Goal: Task Accomplishment & Management: Manage account settings

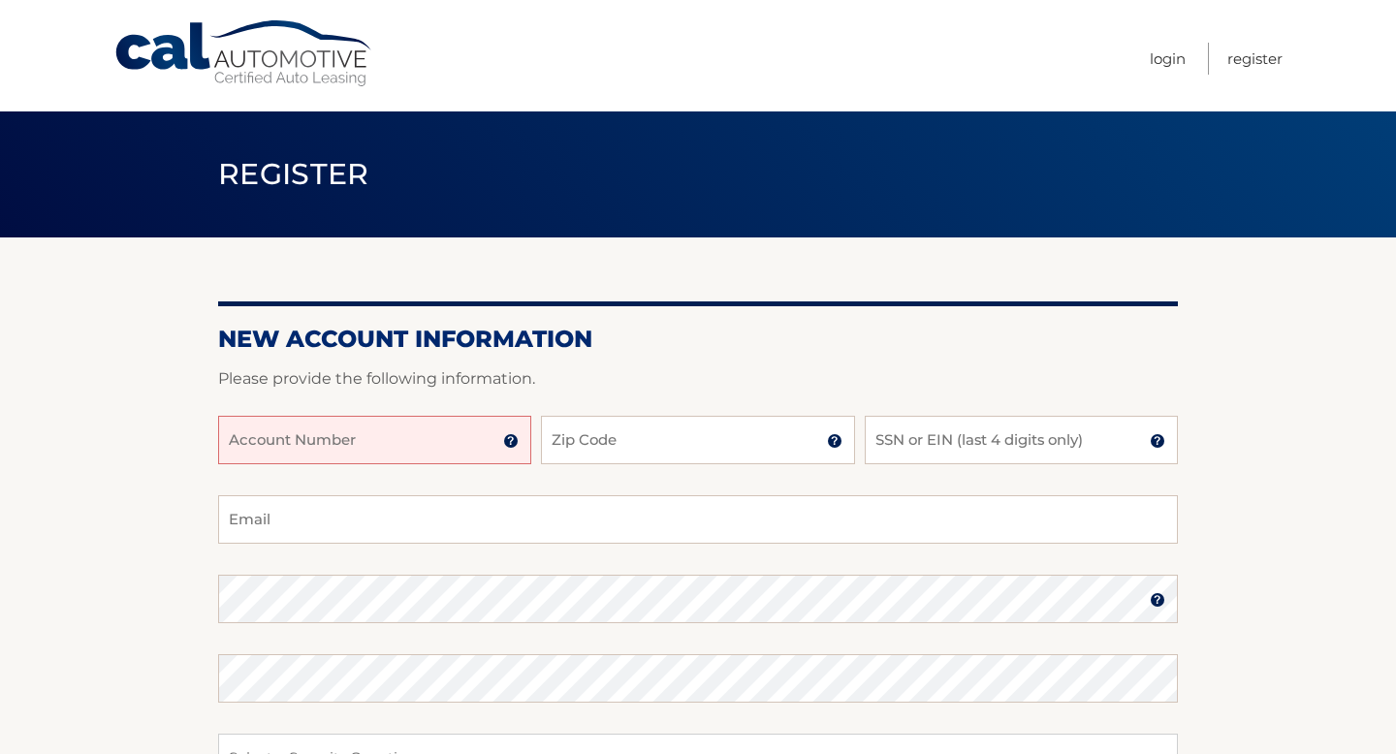
click at [399, 450] on input "Account Number" at bounding box center [374, 440] width 313 height 48
type input "44456019969"
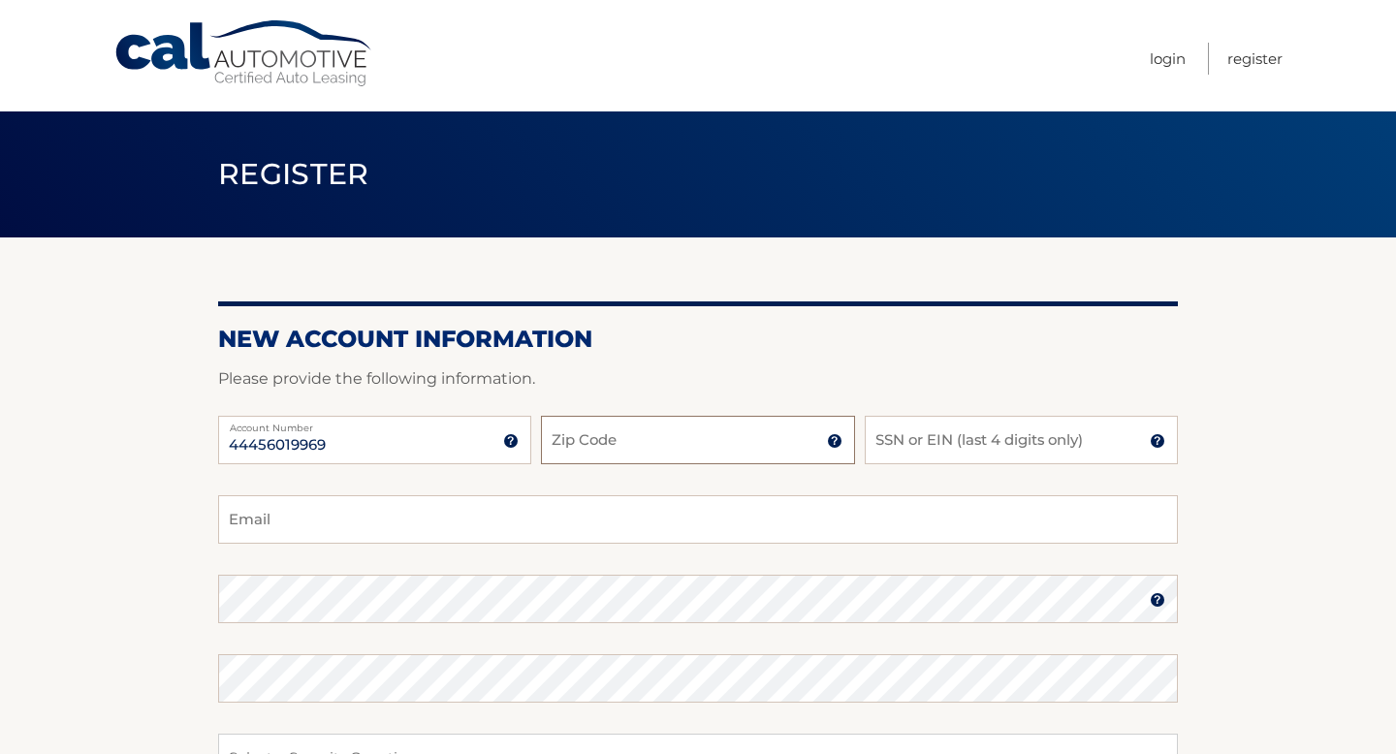
click at [613, 430] on input "Zip Code" at bounding box center [697, 440] width 313 height 48
type input "11795"
click at [920, 432] on input "SSN or EIN (last 4 digits only)" at bounding box center [1021, 440] width 313 height 48
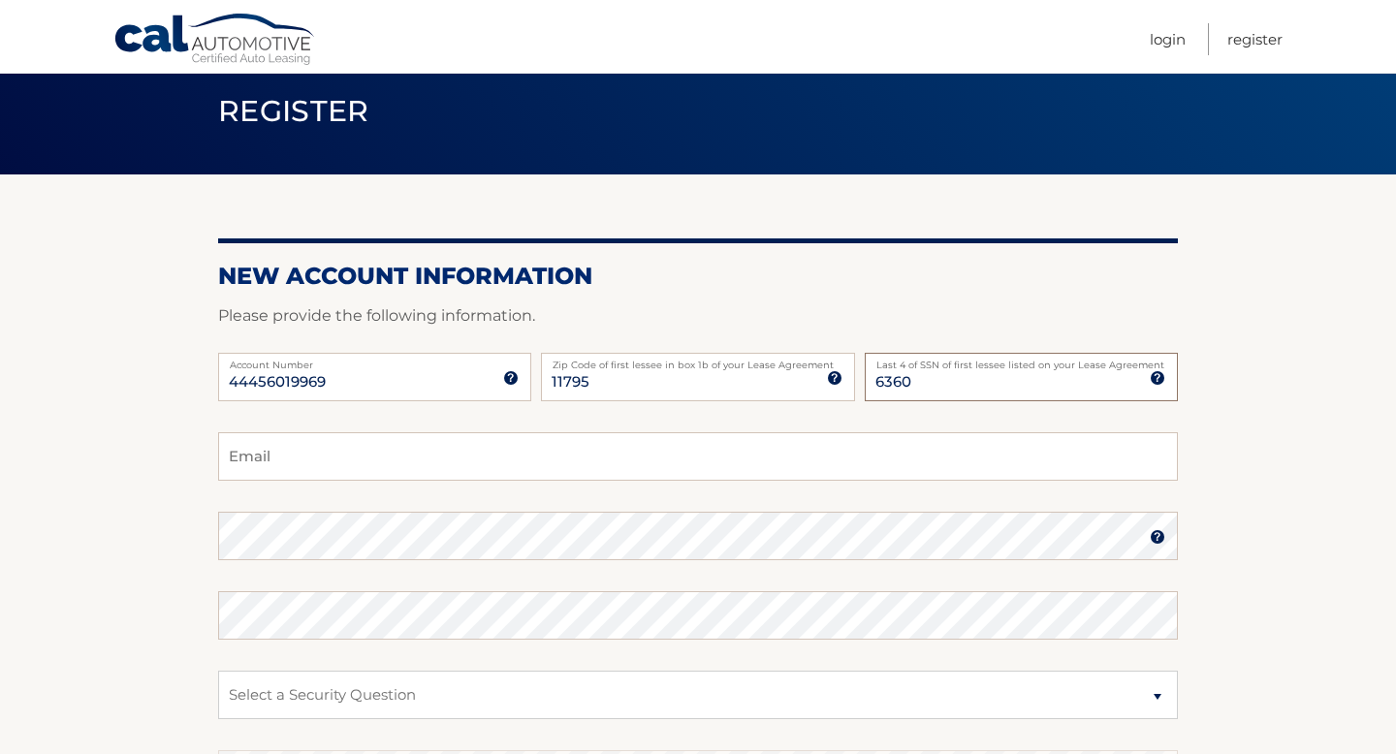
scroll to position [88, 0]
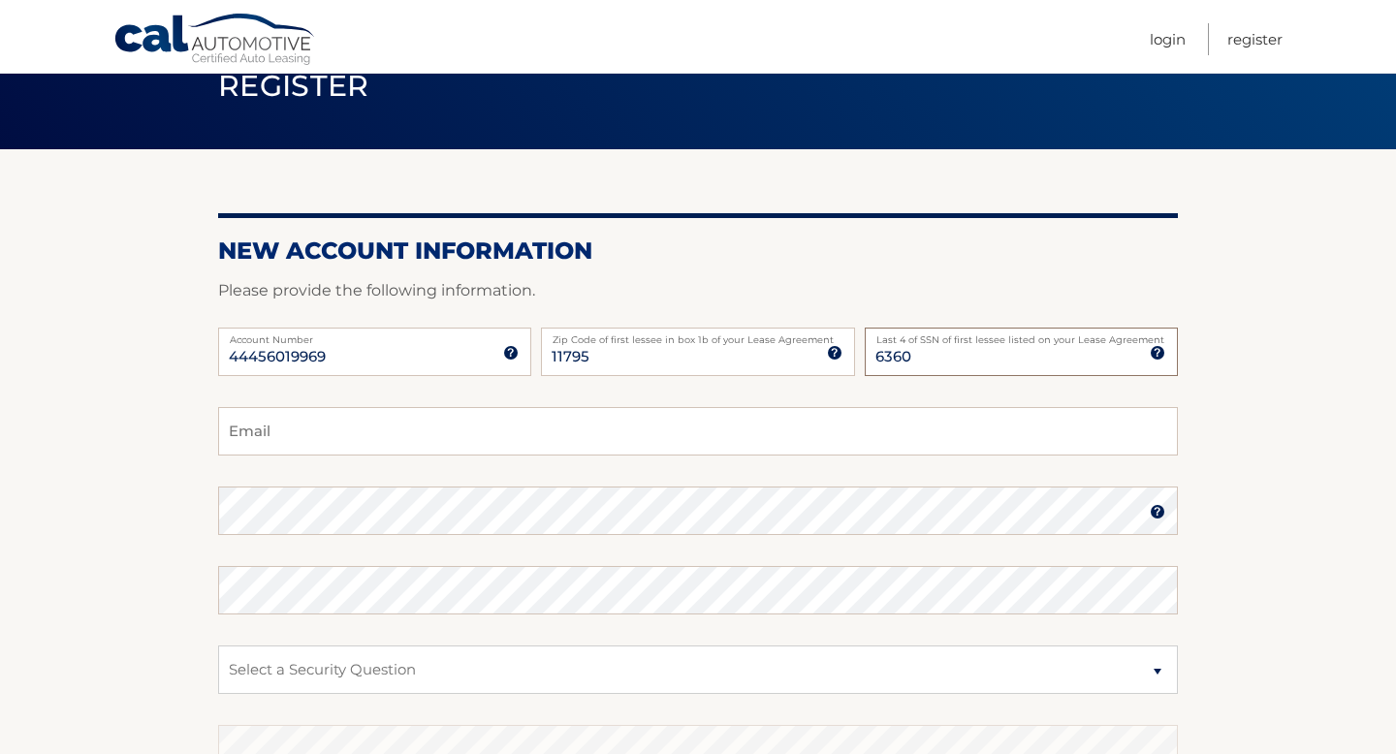
type input "6360"
click at [568, 417] on input "Email" at bounding box center [698, 431] width 960 height 48
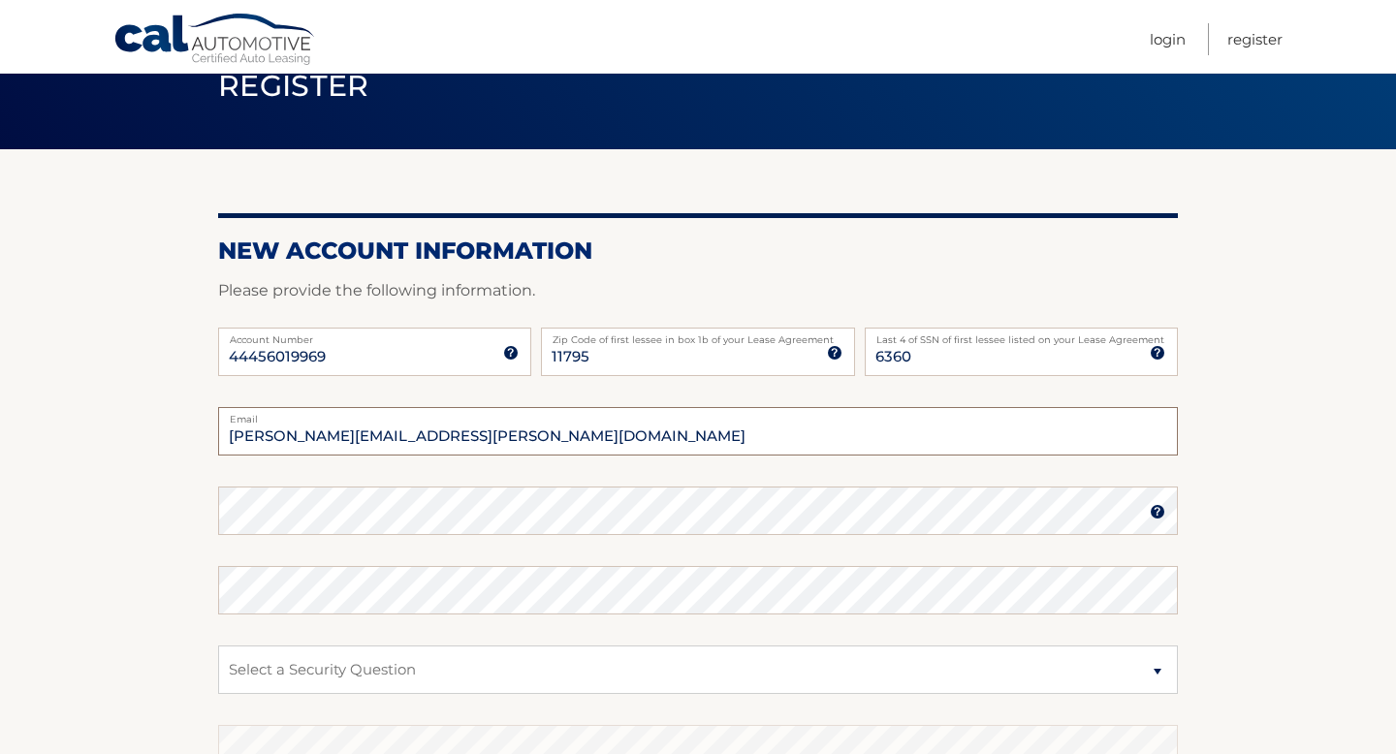
type input "thomas.castellano@gmail.com"
click at [218, 644] on fieldset "thomas.castellano@gmail.com Email Password Password should be a minimum of 6 ch…" at bounding box center [698, 656] width 960 height 499
click at [271, 660] on select "Select a Security Question What was the name of your elementary school? What is…" at bounding box center [698, 670] width 960 height 48
select select "3"
click at [218, 646] on select "Select a Security Question What was the name of your elementary school? What is…" at bounding box center [698, 670] width 960 height 48
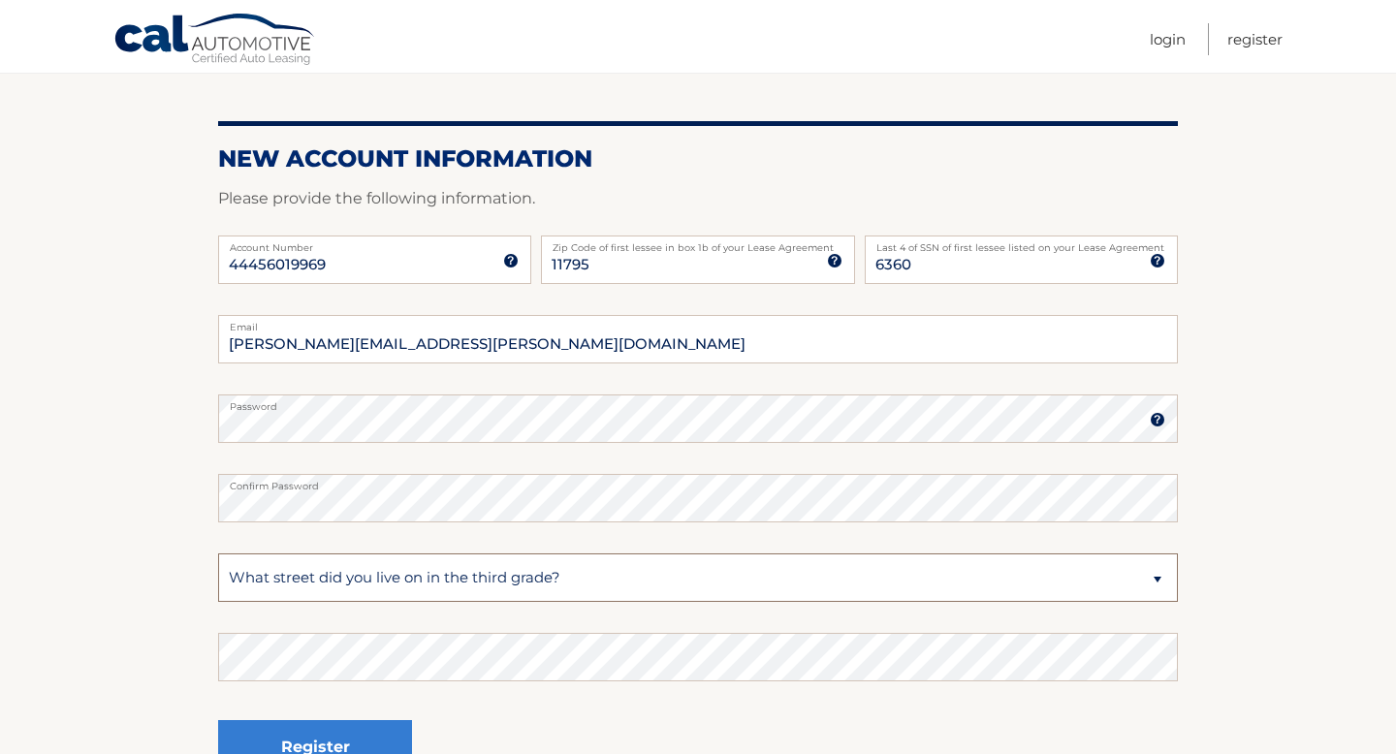
scroll to position [221, 0]
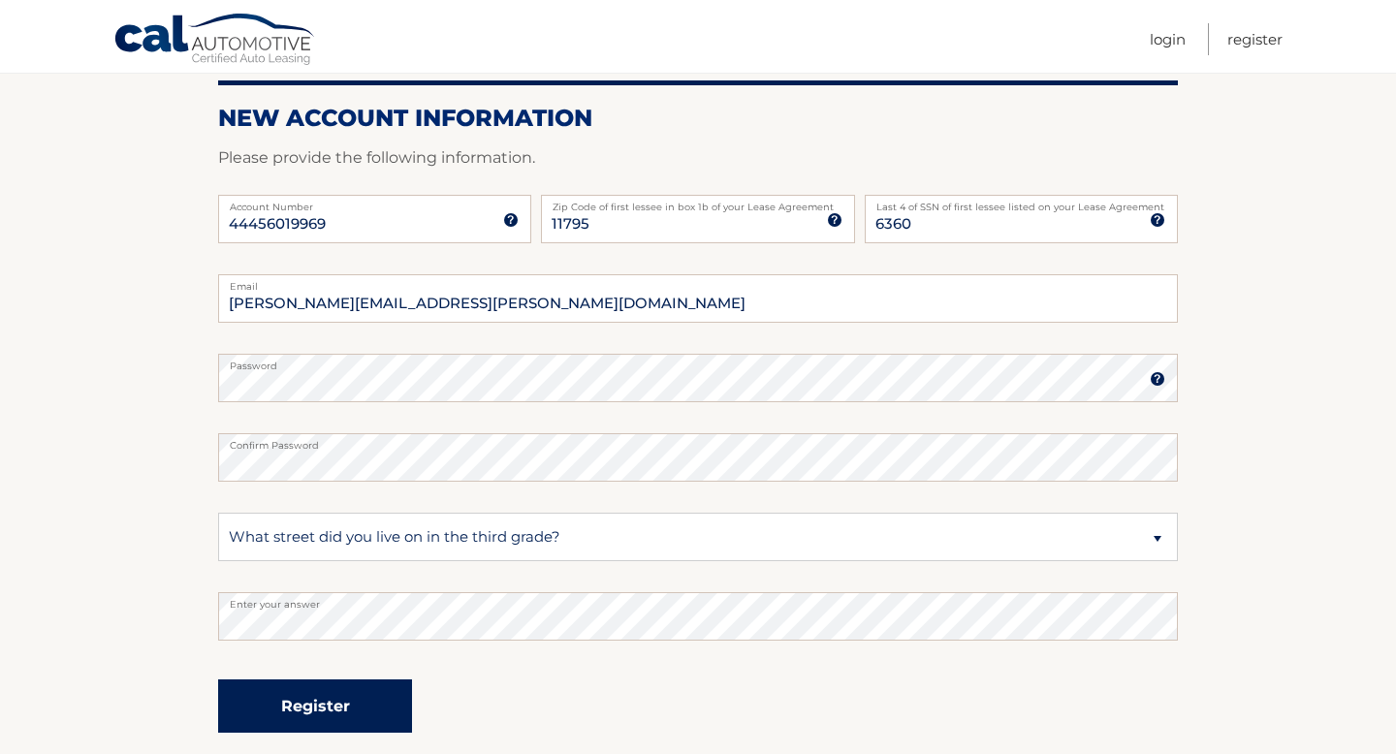
click at [360, 714] on button "Register" at bounding box center [315, 706] width 194 height 53
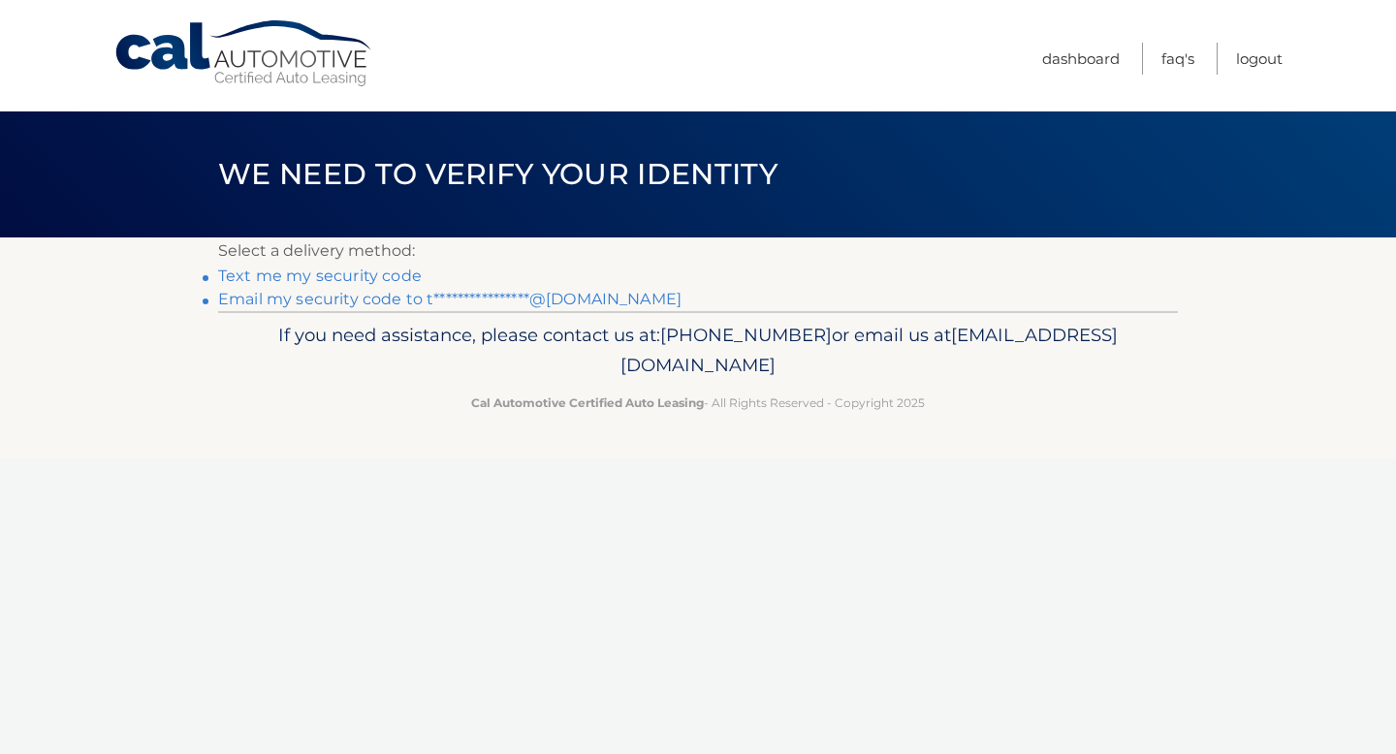
click at [323, 299] on link "**********" at bounding box center [450, 299] width 464 height 18
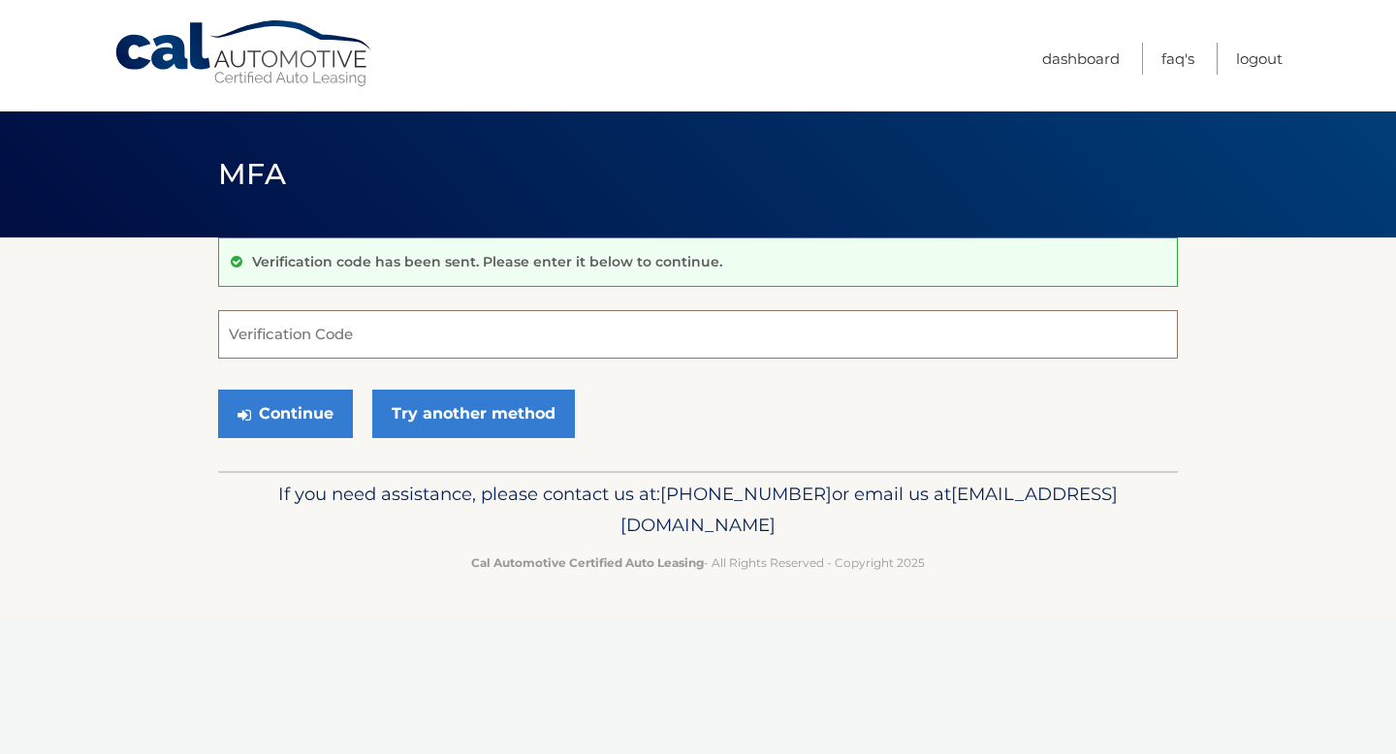
click at [300, 338] on input "Verification Code" at bounding box center [698, 334] width 960 height 48
paste input "887681"
type input "887681"
click at [290, 396] on button "Continue" at bounding box center [285, 414] width 135 height 48
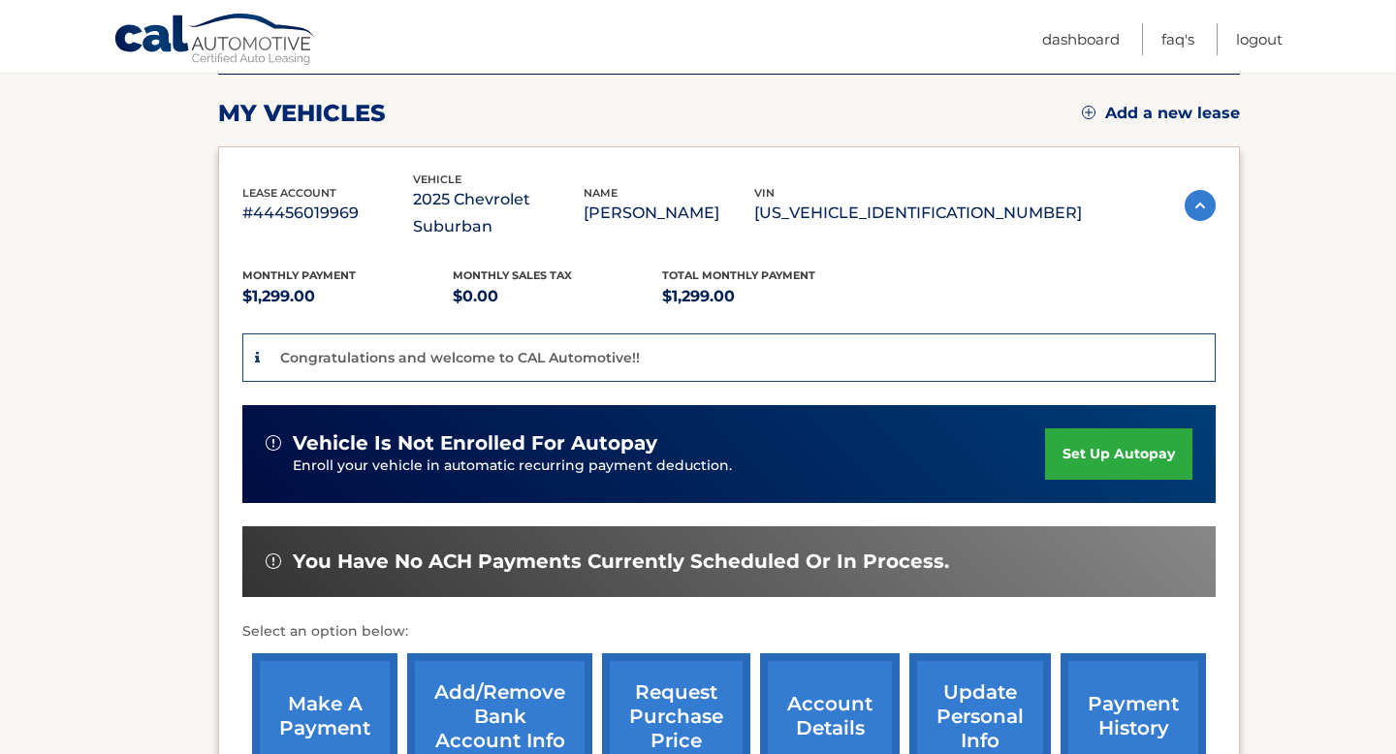
scroll to position [257, 0]
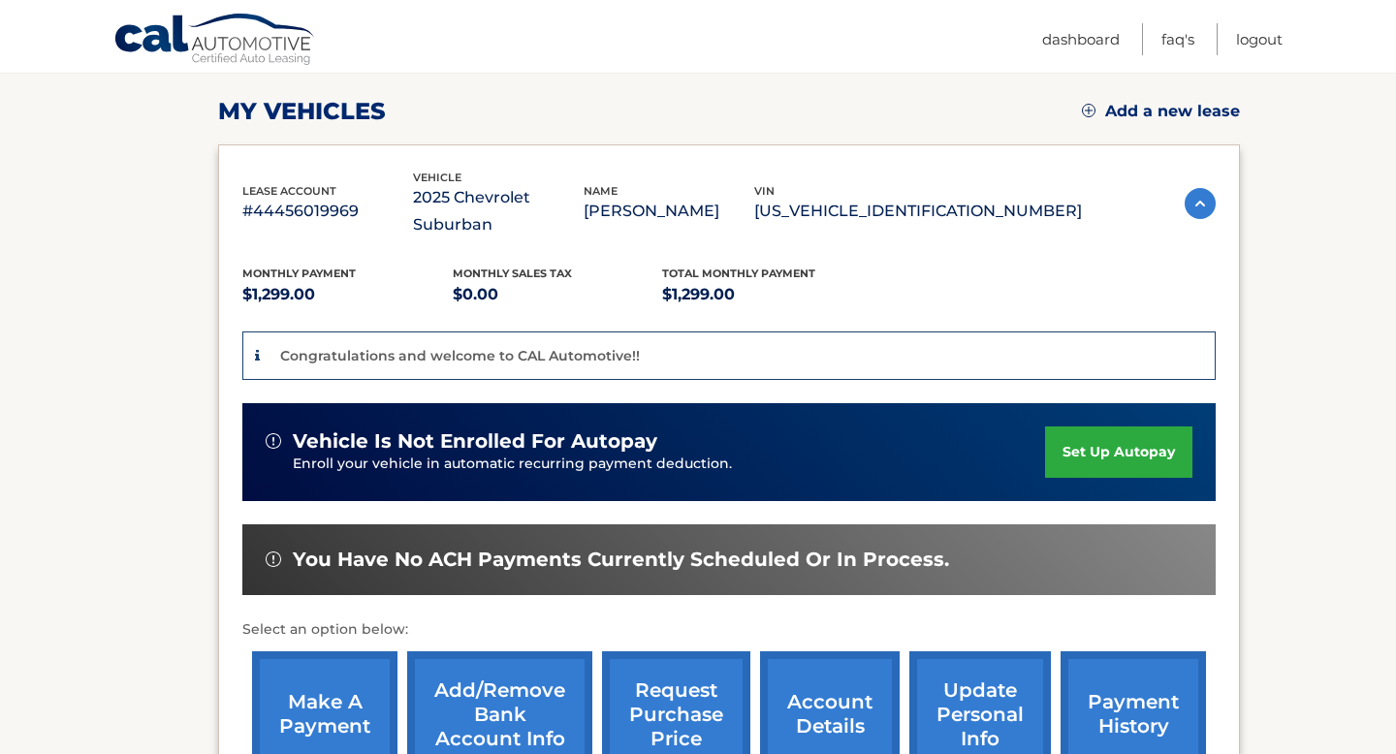
click at [1077, 427] on link "set up autopay" at bounding box center [1118, 452] width 147 height 51
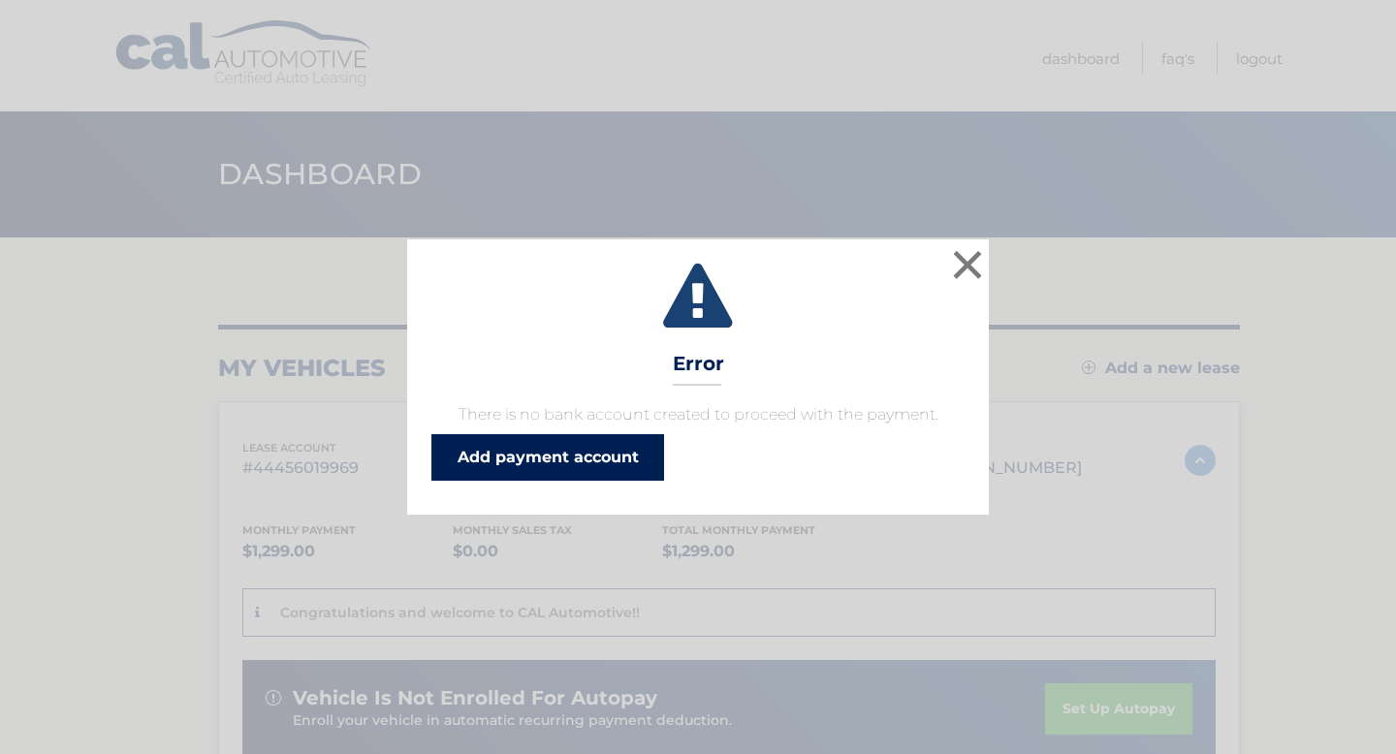
click at [510, 459] on link "Add payment account" at bounding box center [548, 457] width 233 height 47
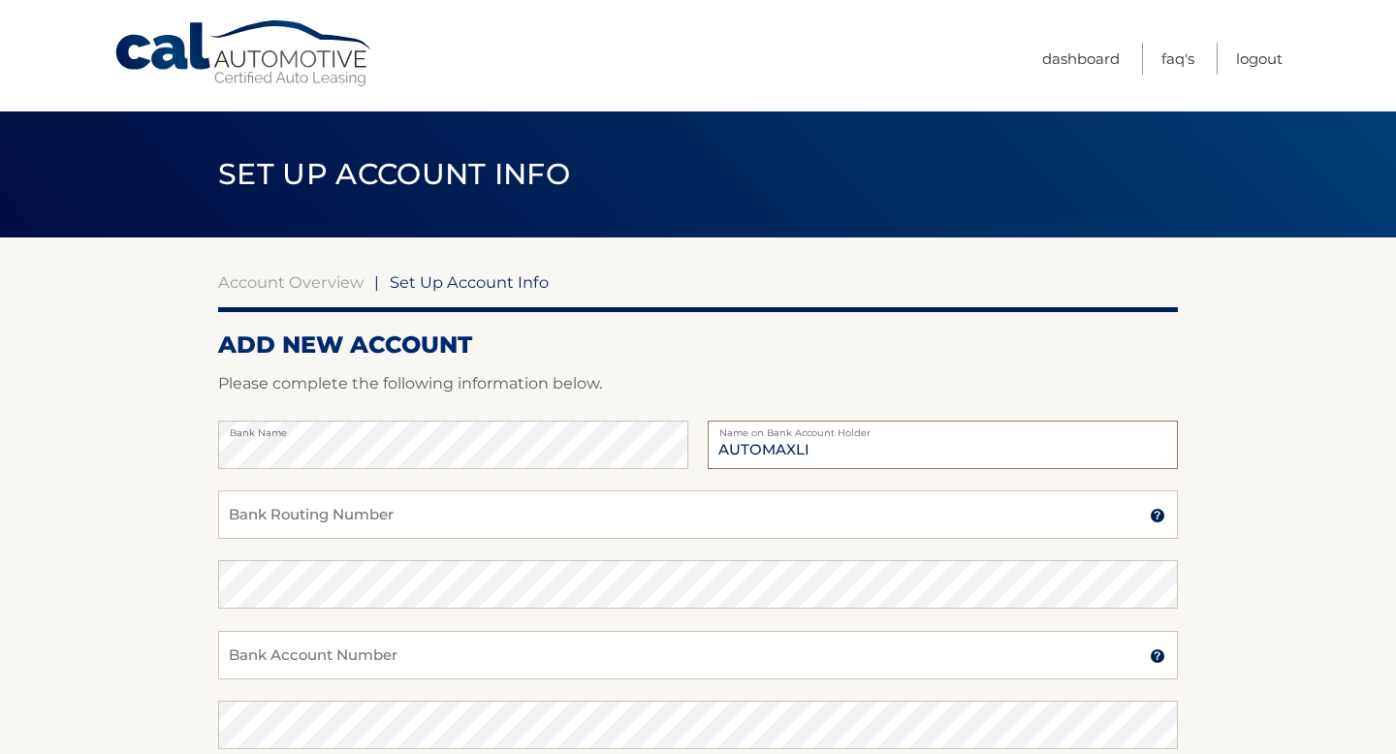
type input "AUTOMAXLI"
click at [274, 513] on input "Bank Routing Number" at bounding box center [698, 515] width 960 height 48
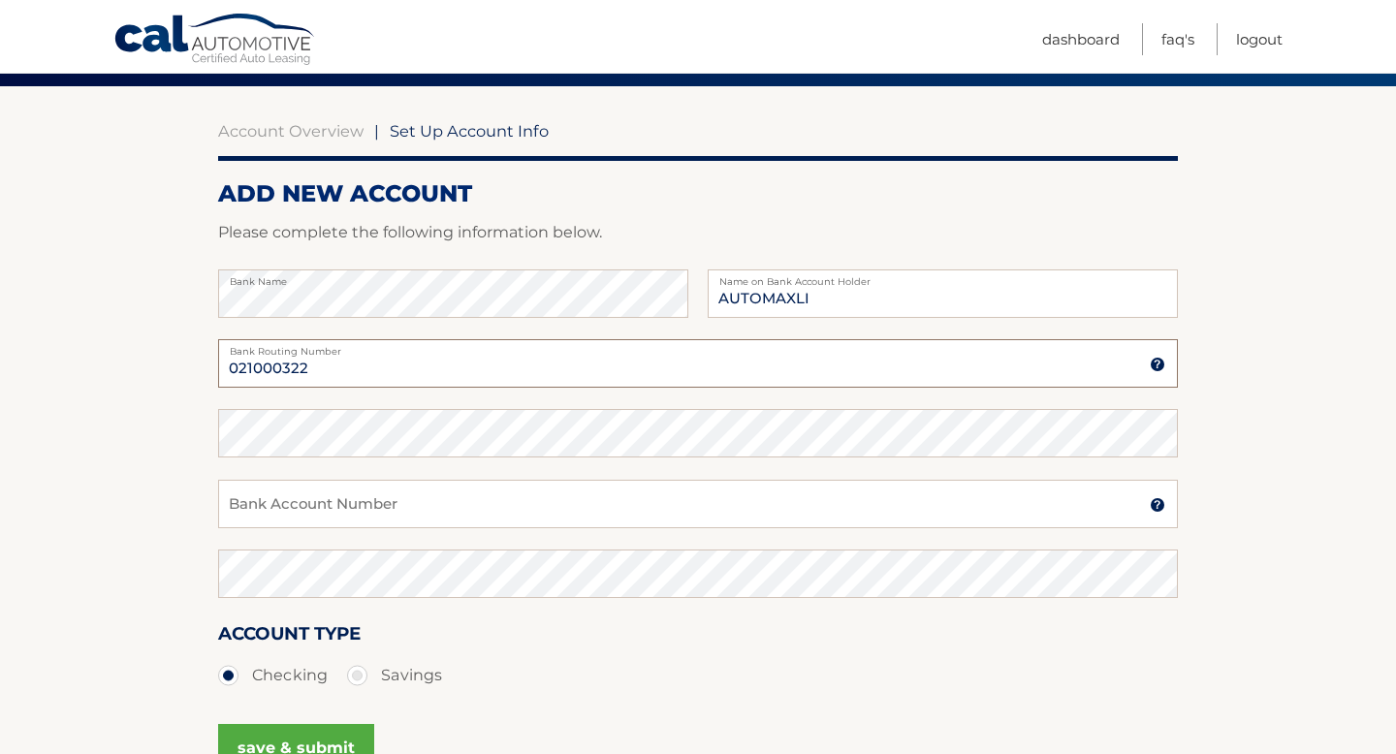
scroll to position [155, 0]
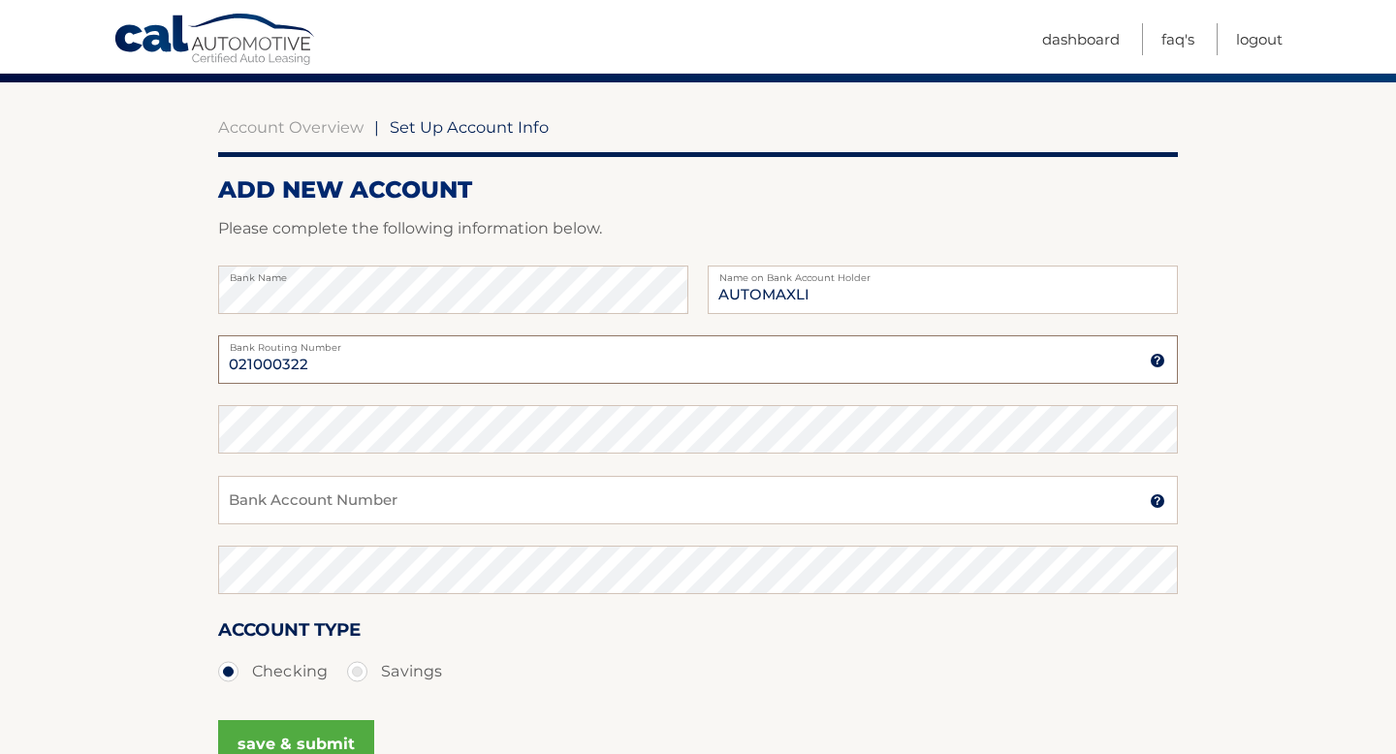
type input "021000322"
click at [288, 498] on input "Bank Account Number" at bounding box center [698, 500] width 960 height 48
paste input "483069393993"
type input "483069393993"
click at [172, 506] on section "Account Overview | Set Up Account Info ADD NEW ACCOUNT Please complete the foll…" at bounding box center [698, 452] width 1396 height 740
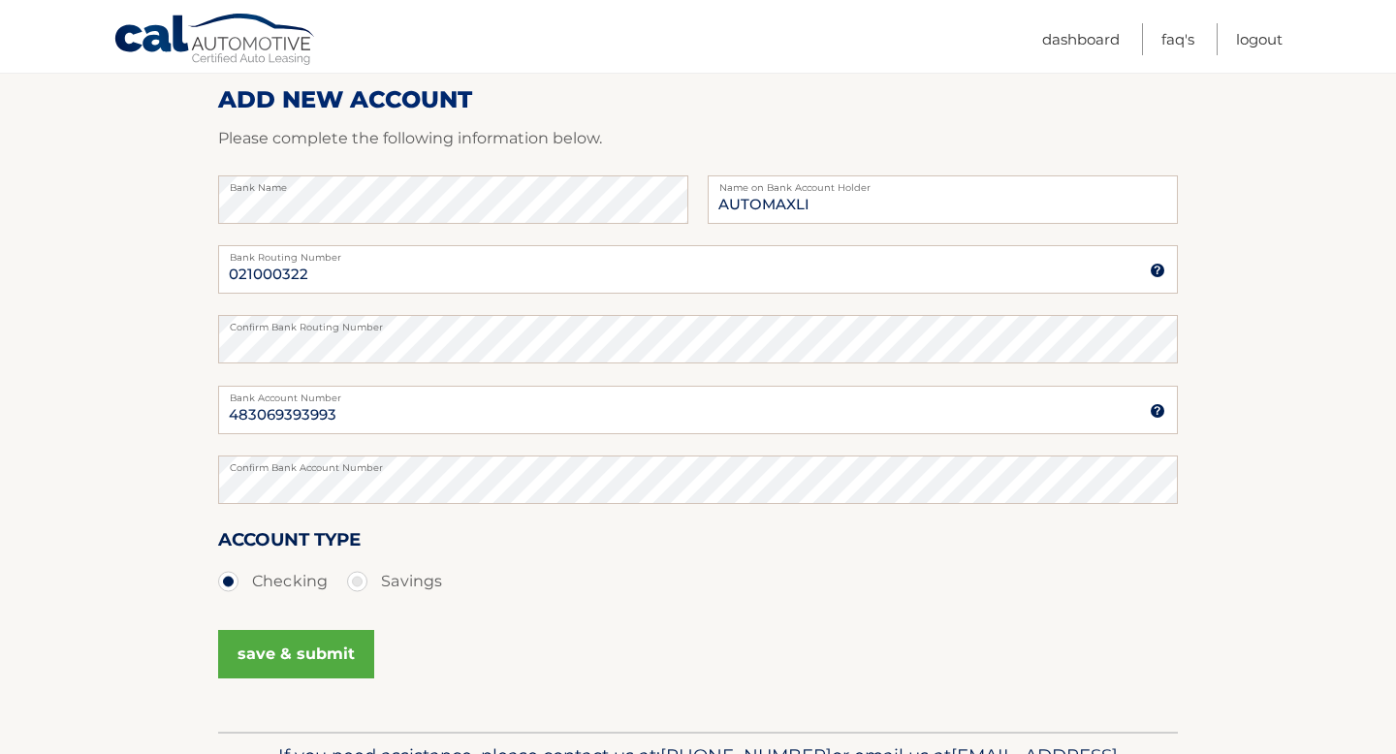
scroll to position [249, 0]
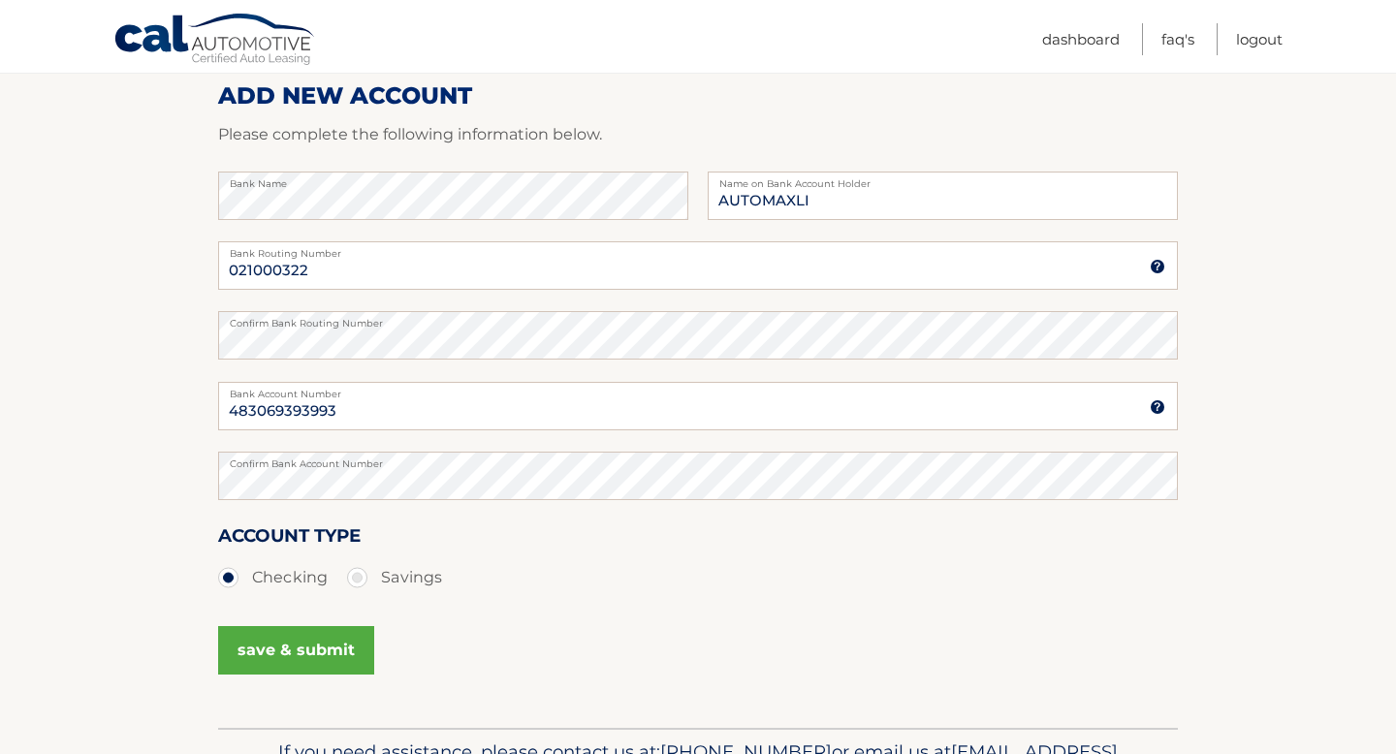
click at [280, 627] on button "save & submit" at bounding box center [296, 650] width 156 height 48
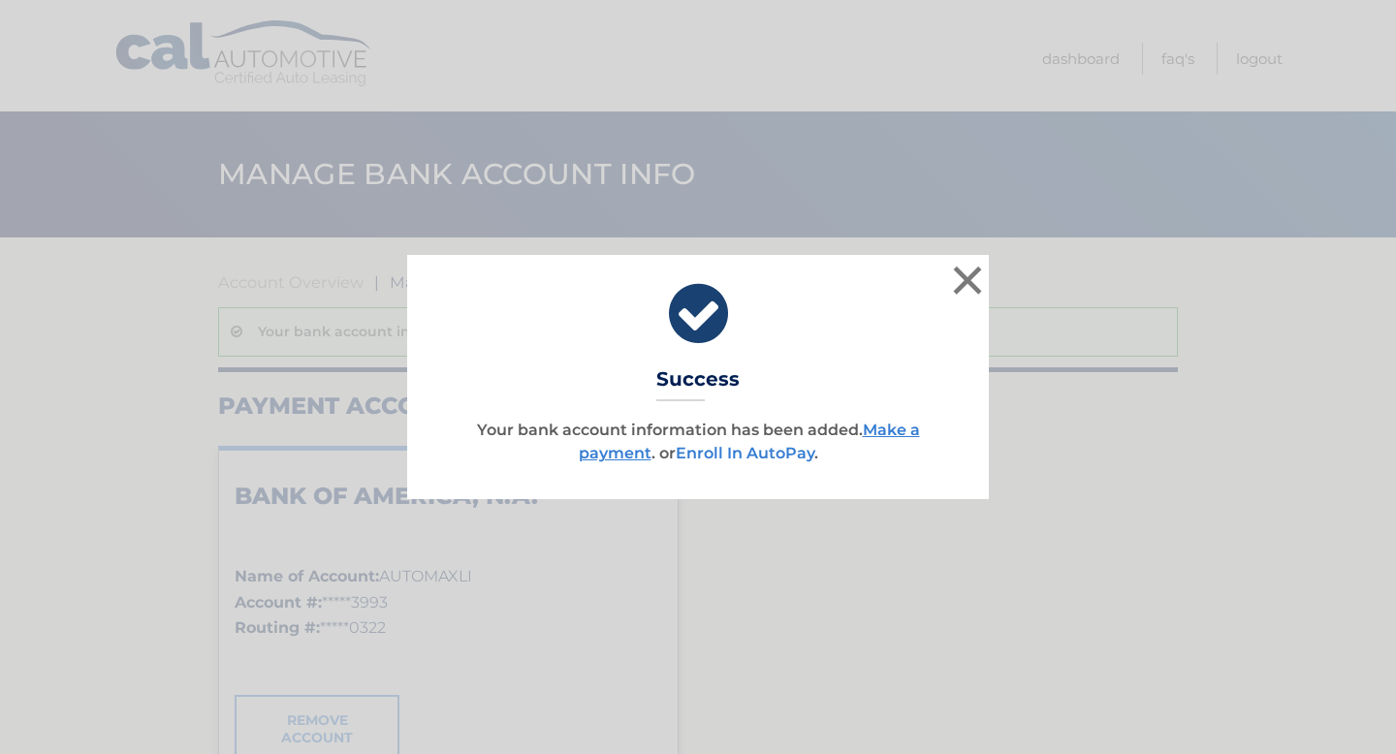
click at [785, 455] on link "Enroll In AutoPay" at bounding box center [745, 453] width 139 height 18
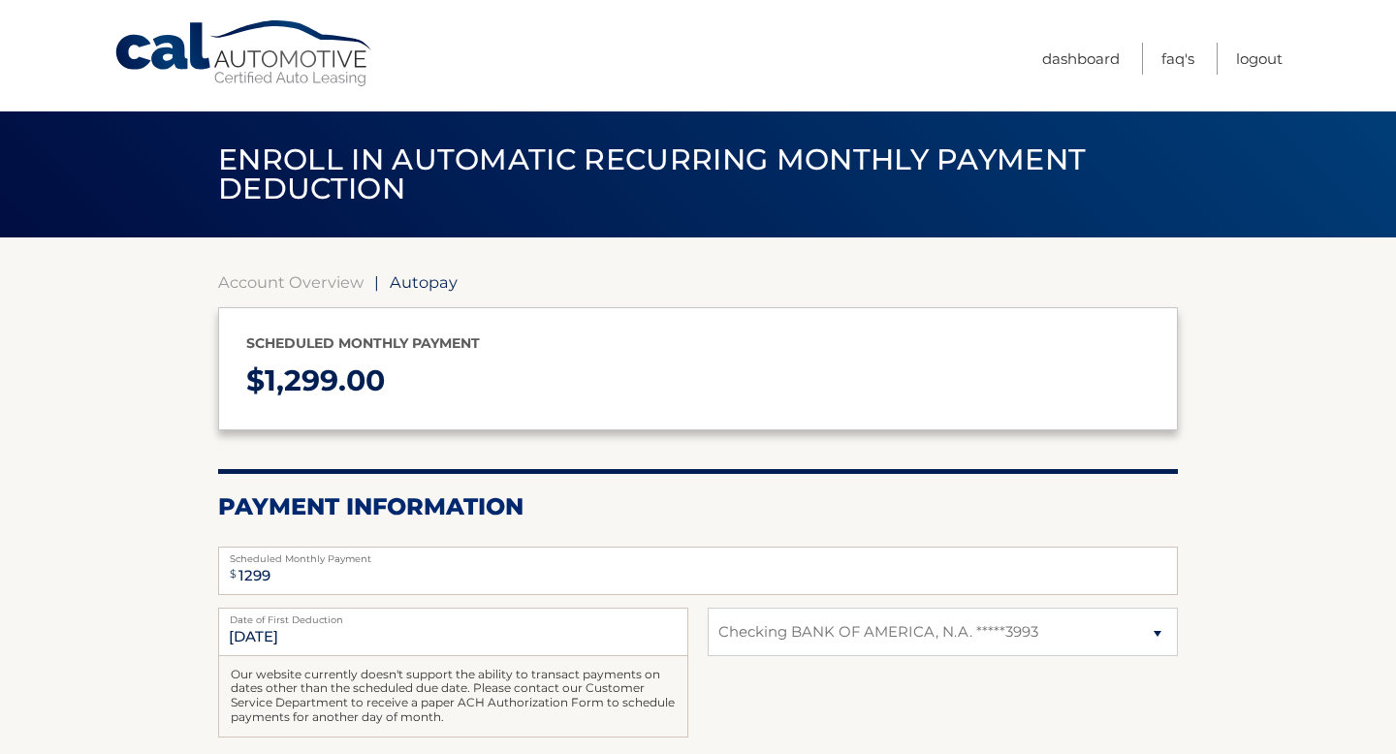
select select "YjZiYmMyOGItYmQ5Ni00Zjg0LTkwNDUtZTg0MTM3MDc1ODM2"
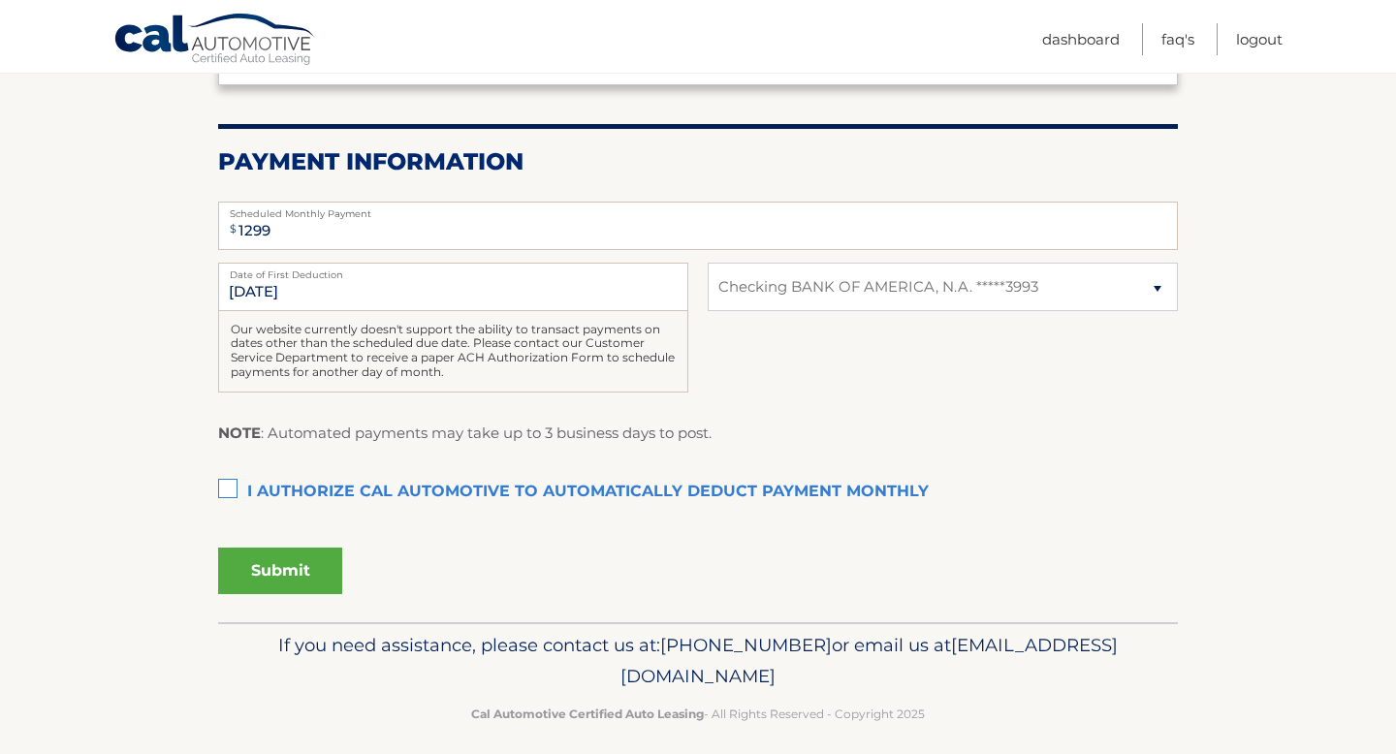
scroll to position [348, 0]
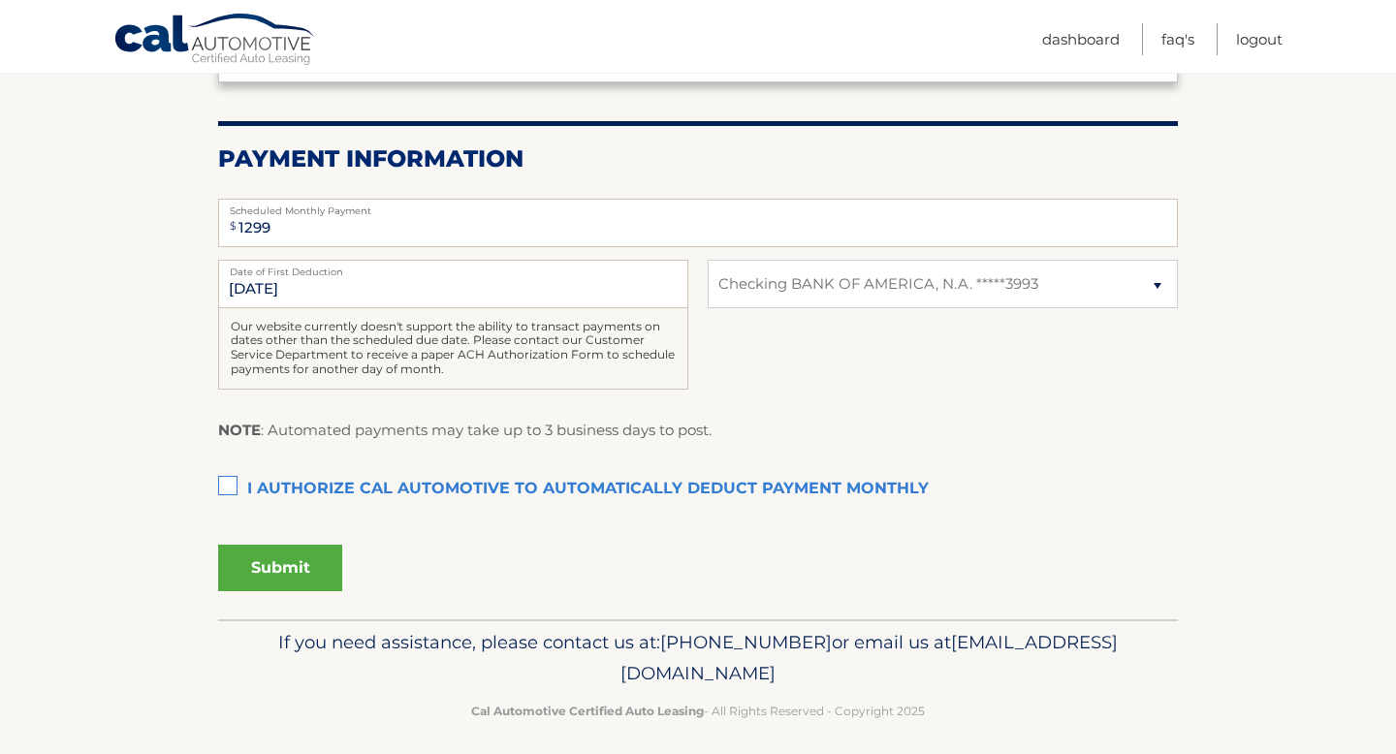
click at [230, 488] on label "I authorize cal automotive to automatically deduct payment monthly This checkbo…" at bounding box center [698, 489] width 960 height 39
click at [0, 0] on input "I authorize cal automotive to automatically deduct payment monthly This checkbo…" at bounding box center [0, 0] width 0 height 0
click at [301, 546] on button "Submit" at bounding box center [280, 568] width 124 height 47
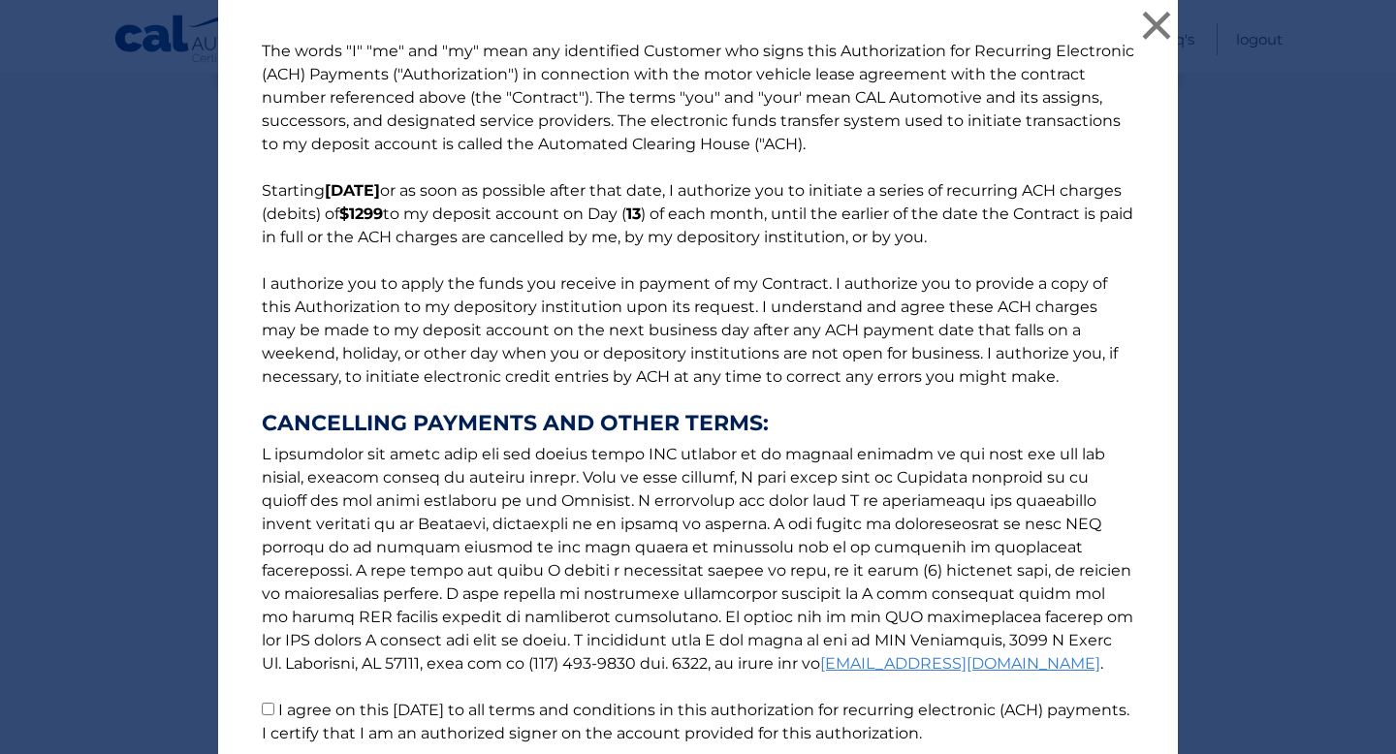
scroll to position [161, 0]
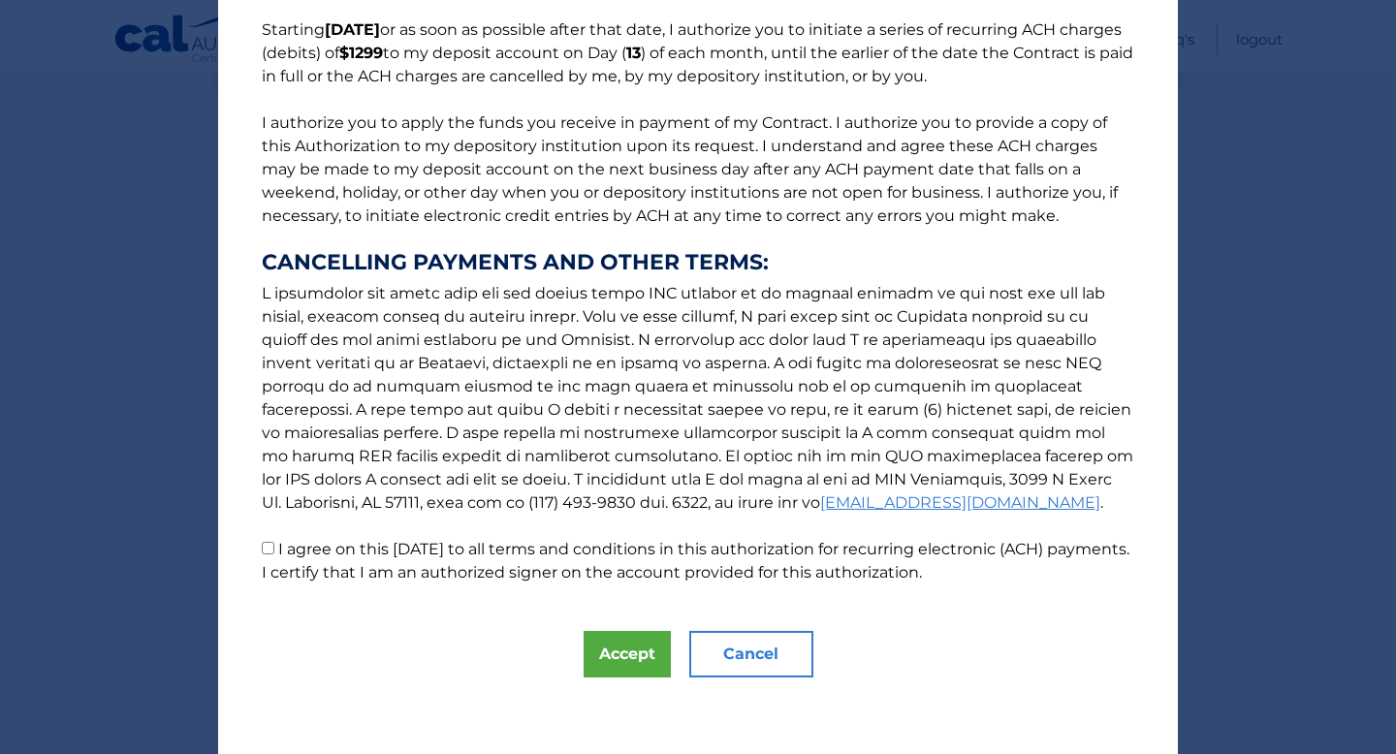
click at [273, 548] on input "I agree on this [DATE] to all terms and conditions in this authorization for re…" at bounding box center [268, 548] width 13 height 13
checkbox input "true"
click at [593, 610] on div "The words "I" "me" and "my" mean any identified Customer who signs this Authori…" at bounding box center [698, 297] width 960 height 916
click at [600, 647] on button "Accept" at bounding box center [627, 654] width 87 height 47
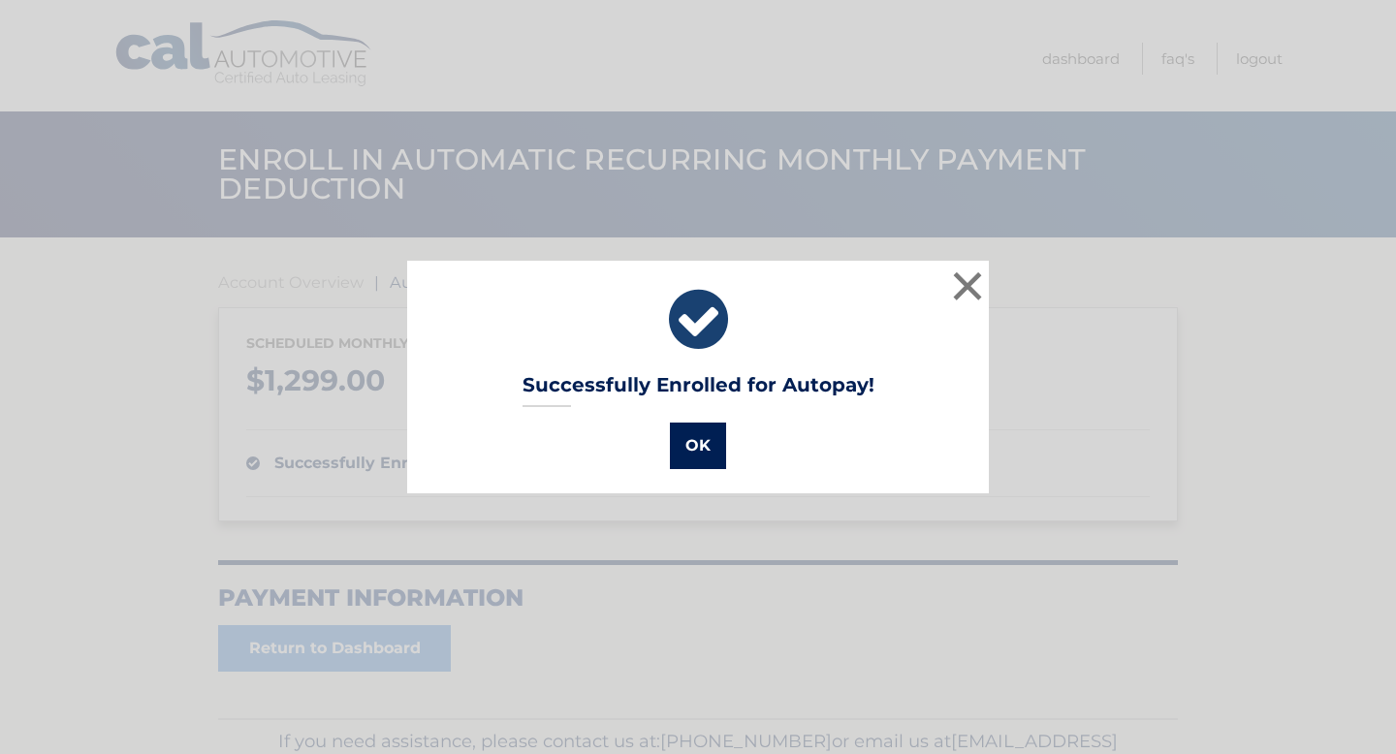
click at [706, 456] on button "OK" at bounding box center [698, 446] width 56 height 47
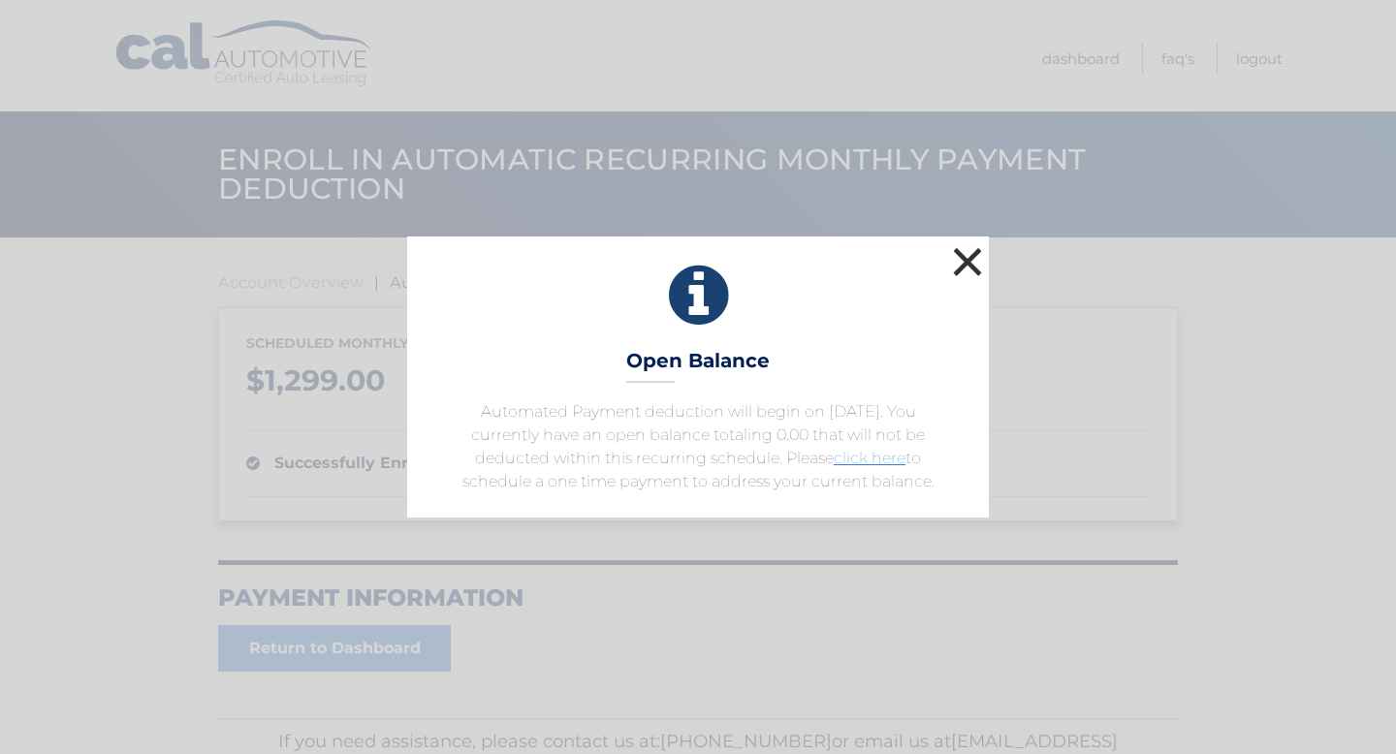
click at [971, 260] on button "×" at bounding box center [967, 261] width 39 height 39
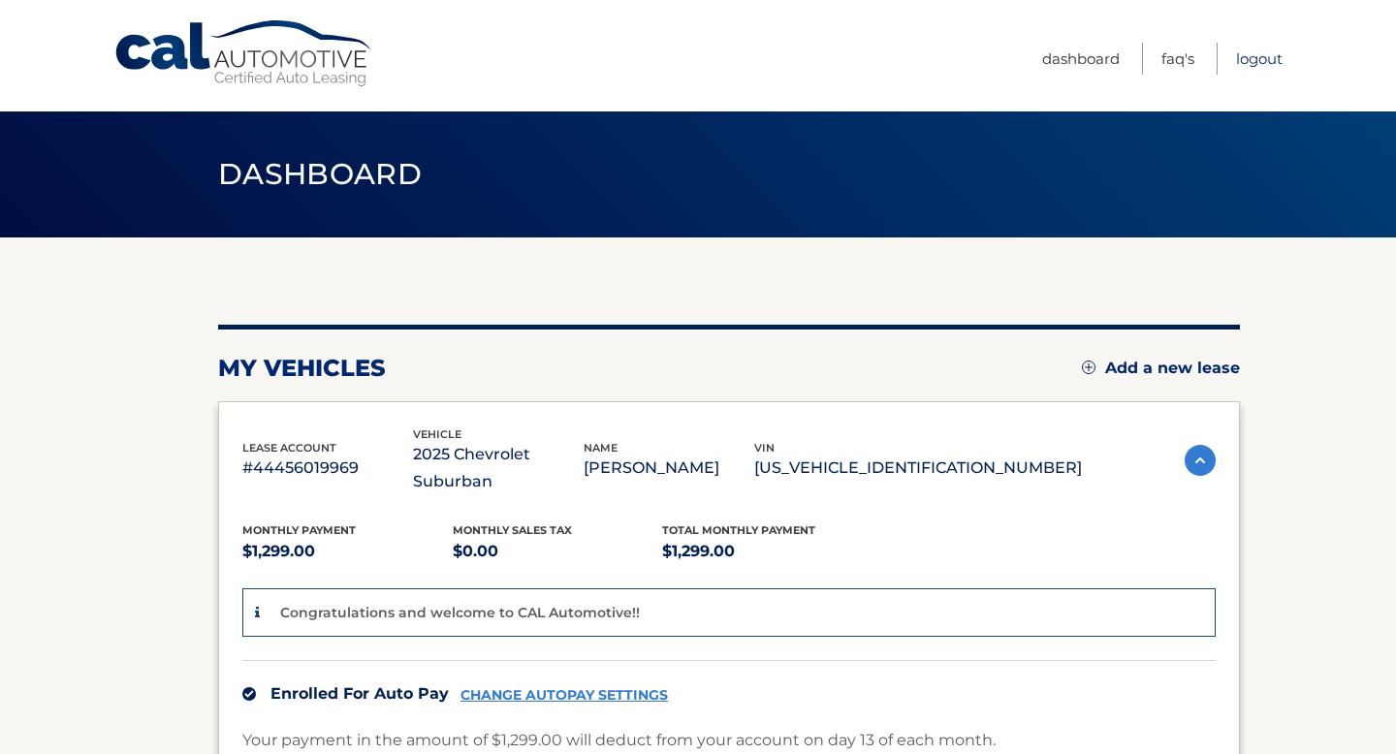
click at [1252, 54] on link "Logout" at bounding box center [1259, 59] width 47 height 32
click at [1252, 55] on link "Logout" at bounding box center [1259, 59] width 47 height 32
